Goal: Task Accomplishment & Management: Manage account settings

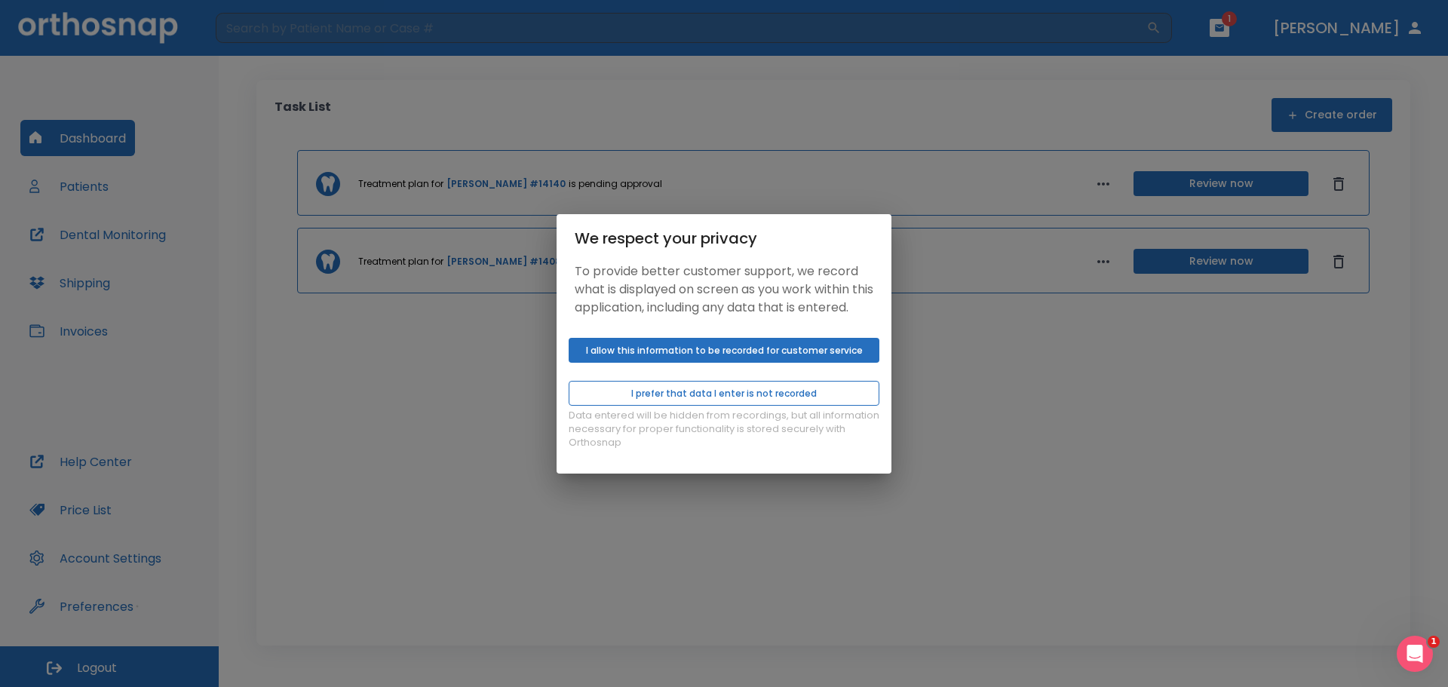
click at [834, 406] on button "I prefer that data I enter is not recorded" at bounding box center [724, 393] width 311 height 25
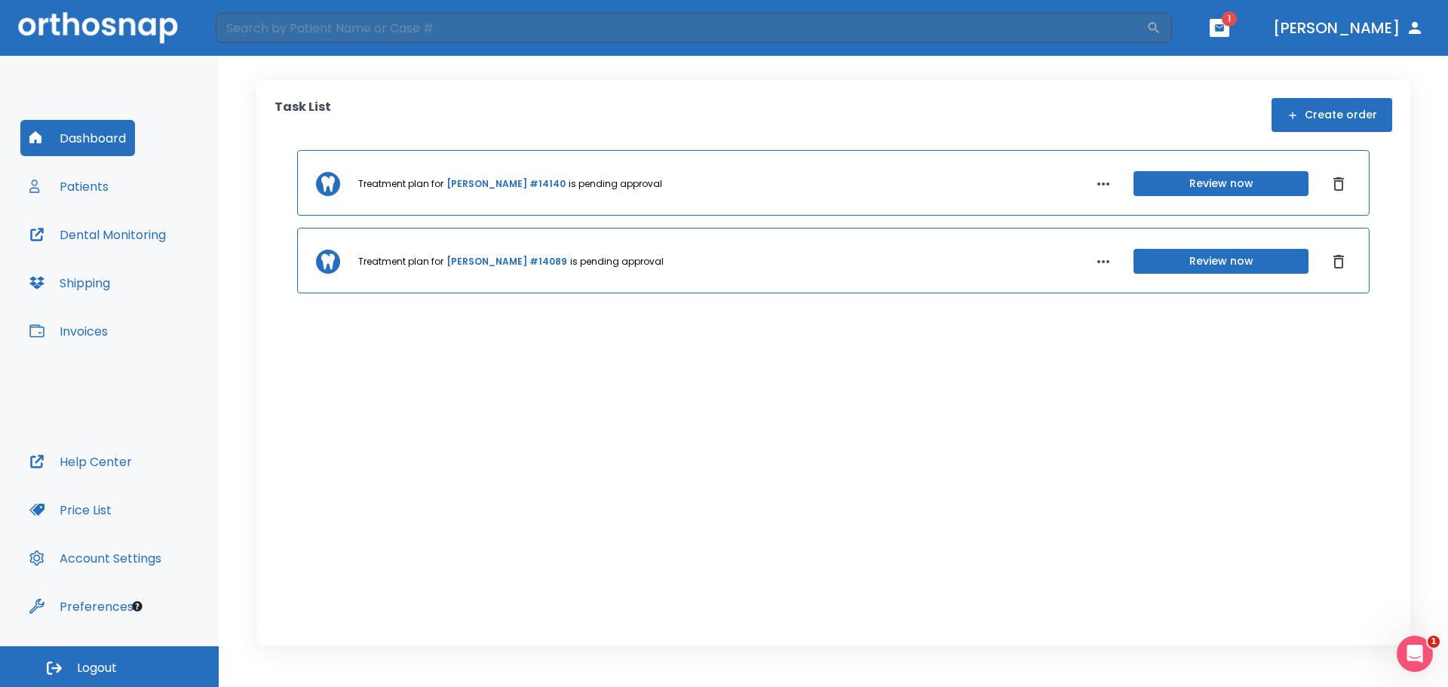
click at [1225, 26] on icon "button" at bounding box center [1219, 28] width 11 height 11
click at [1222, 60] on span "1" at bounding box center [1237, 63] width 30 height 21
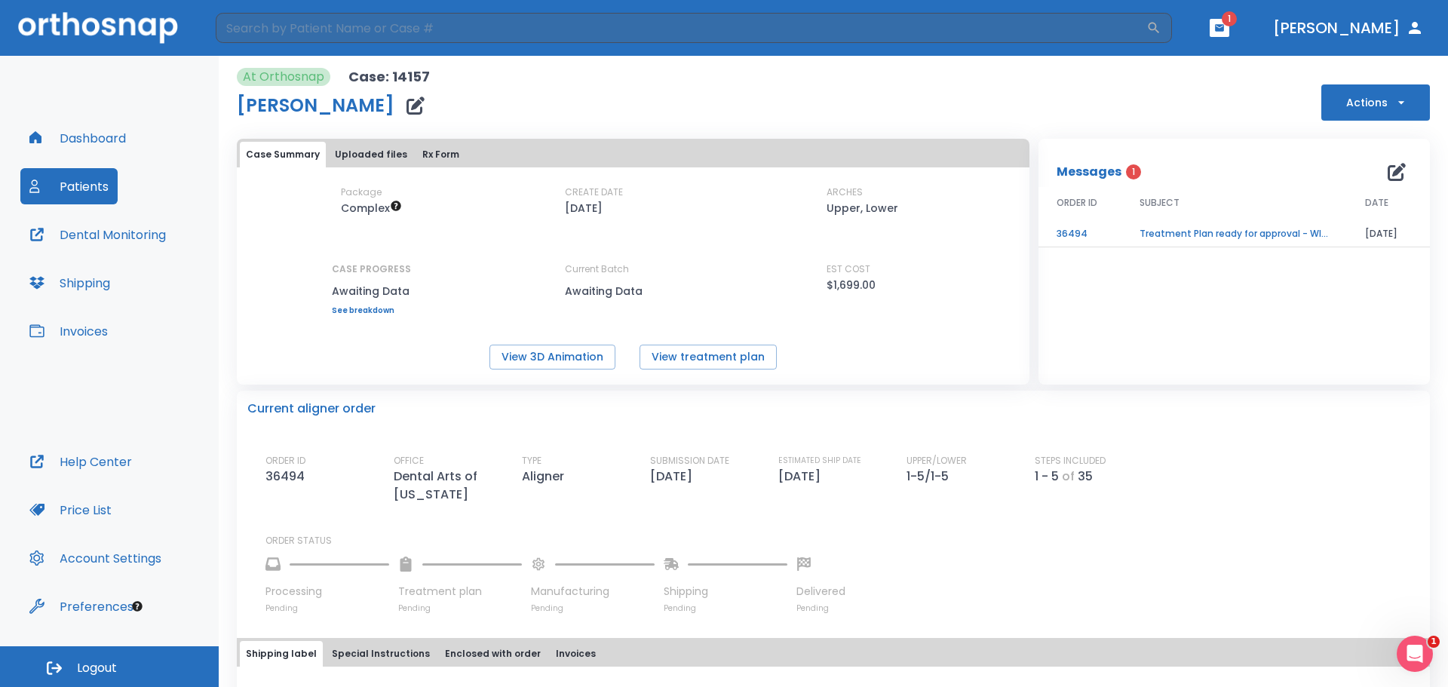
click at [1158, 230] on td "Treatment Plan ready for approval - WITH EXTRACTION" at bounding box center [1233, 234] width 225 height 26
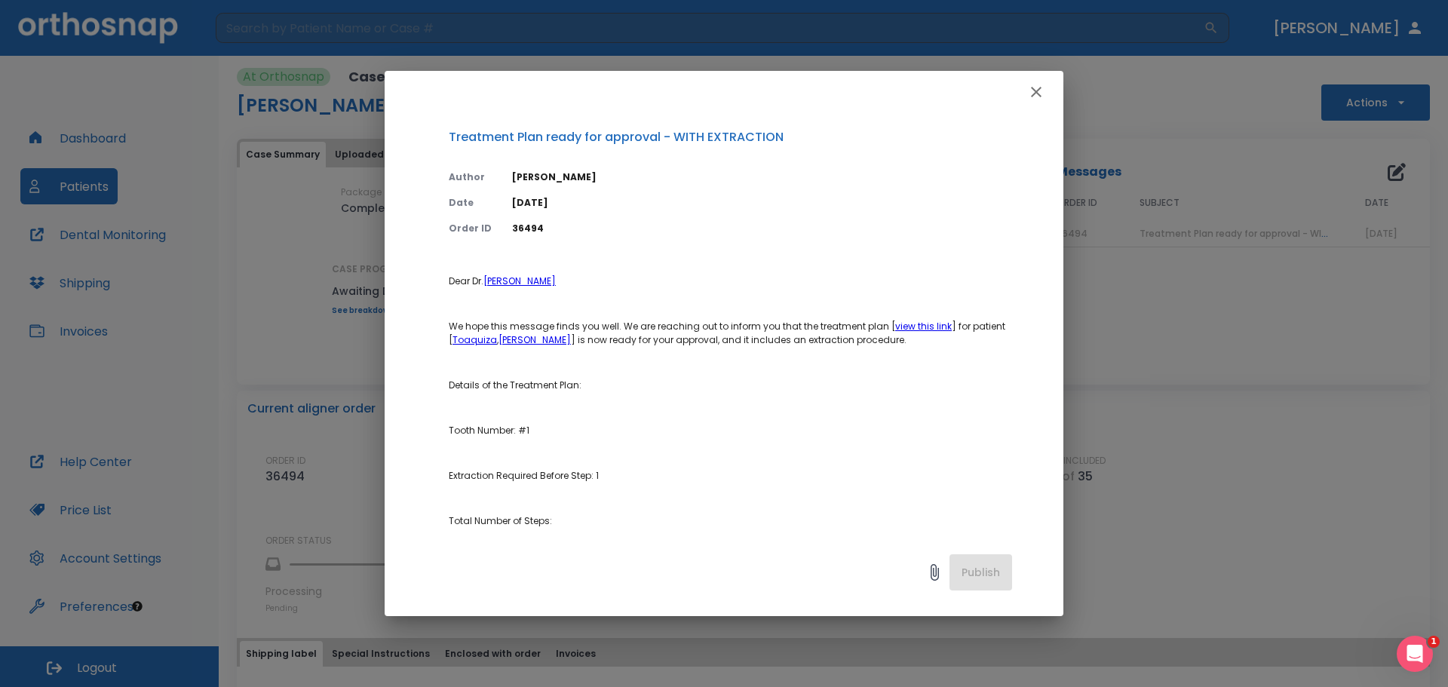
click at [1034, 97] on icon "button" at bounding box center [1036, 92] width 18 height 18
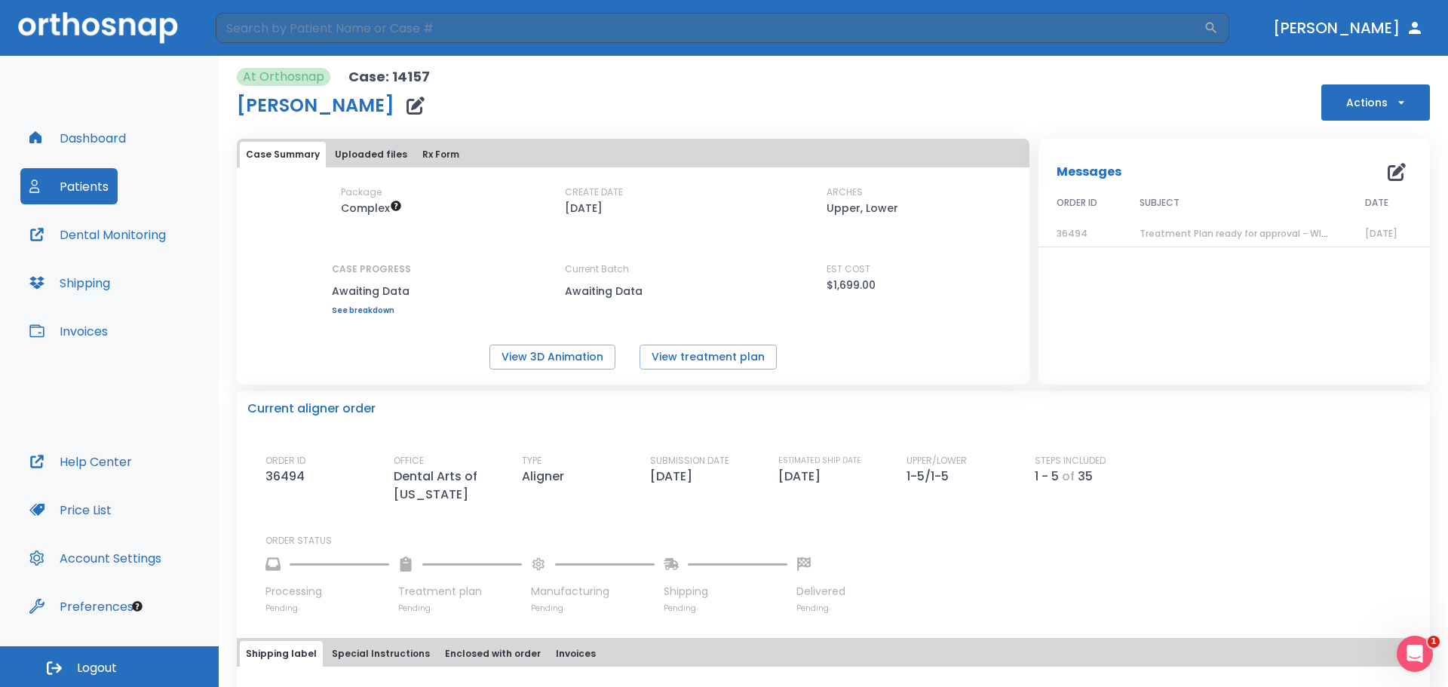
click at [158, 235] on button "Dental Monitoring" at bounding box center [97, 234] width 155 height 36
click at [97, 192] on button "Patients" at bounding box center [68, 186] width 97 height 36
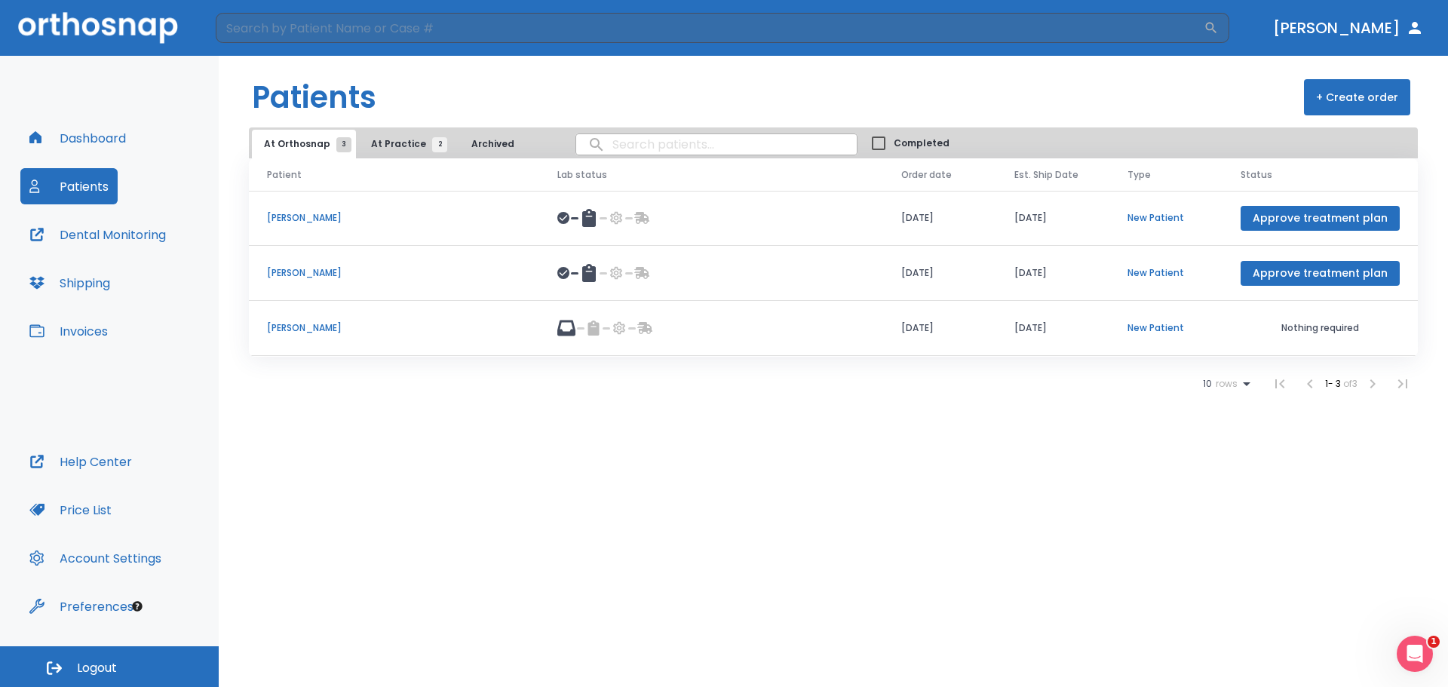
click at [403, 150] on span "At Practice 2" at bounding box center [405, 144] width 69 height 14
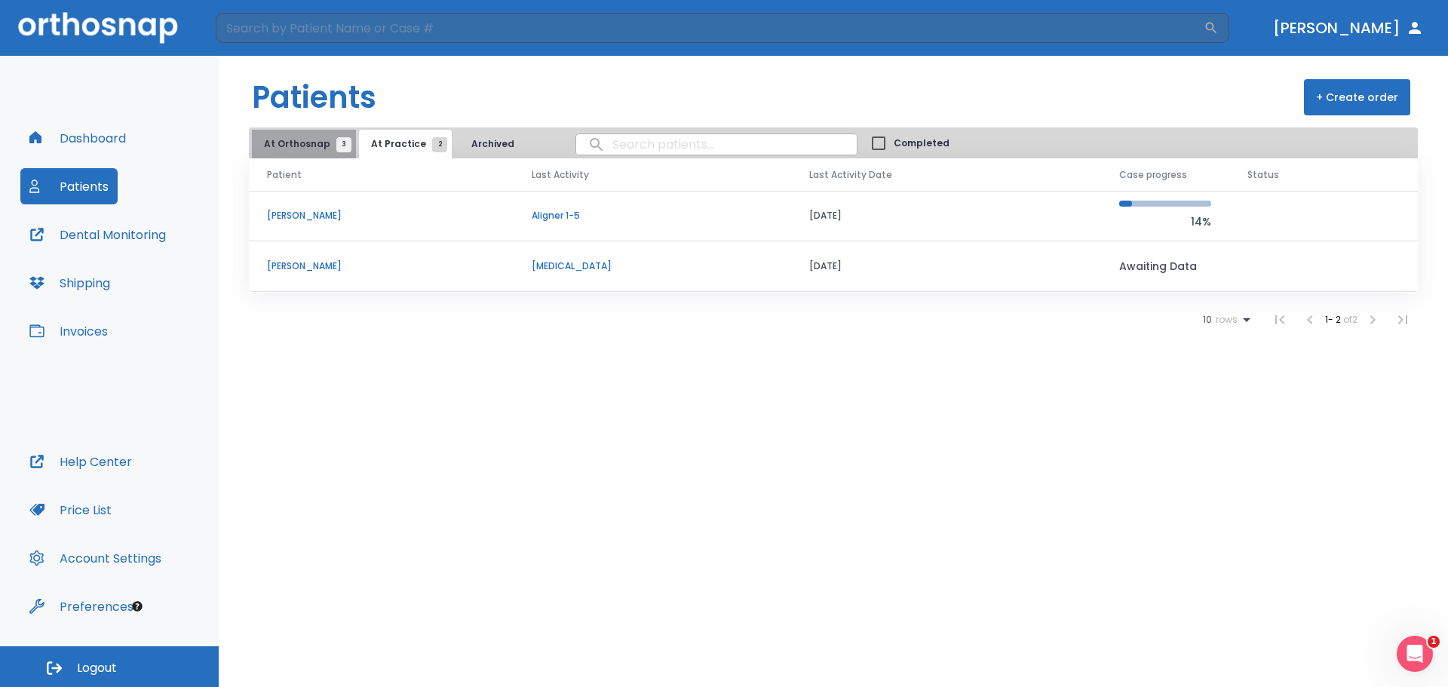
click at [345, 151] on span "3" at bounding box center [343, 144] width 15 height 15
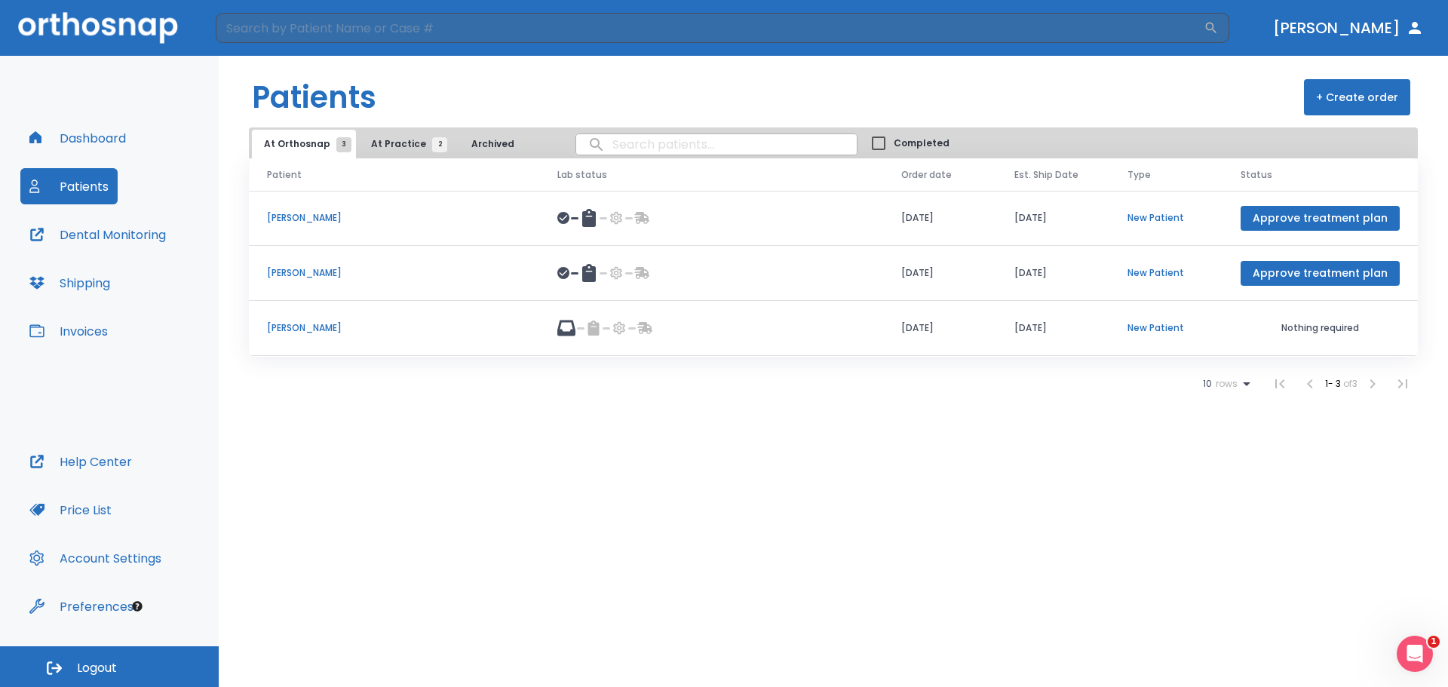
click at [432, 146] on span "2" at bounding box center [439, 144] width 15 height 15
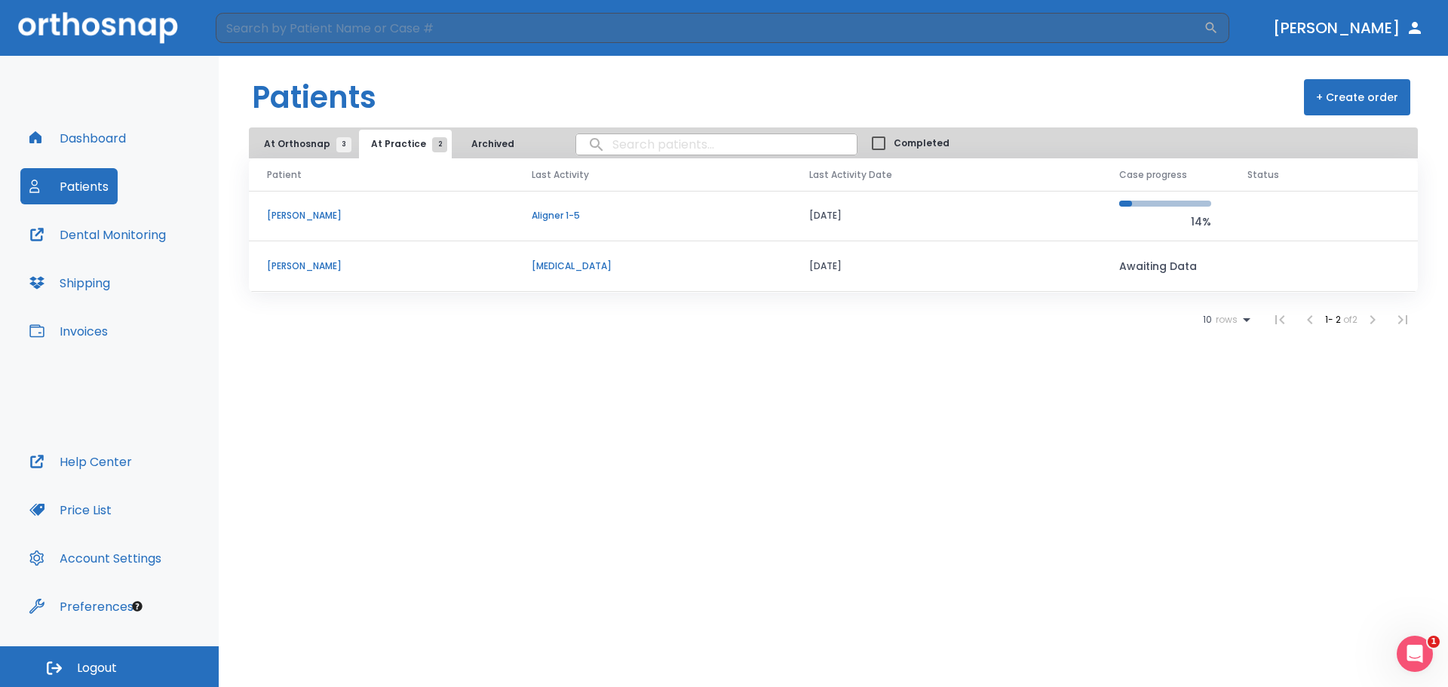
click at [330, 149] on span "At Orthosnap 3" at bounding box center [304, 144] width 80 height 14
